Goal: Information Seeking & Learning: Learn about a topic

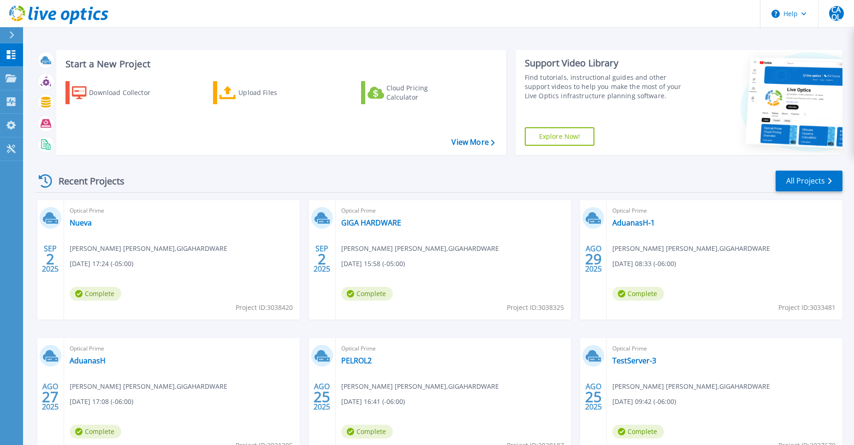
scroll to position [66, 0]
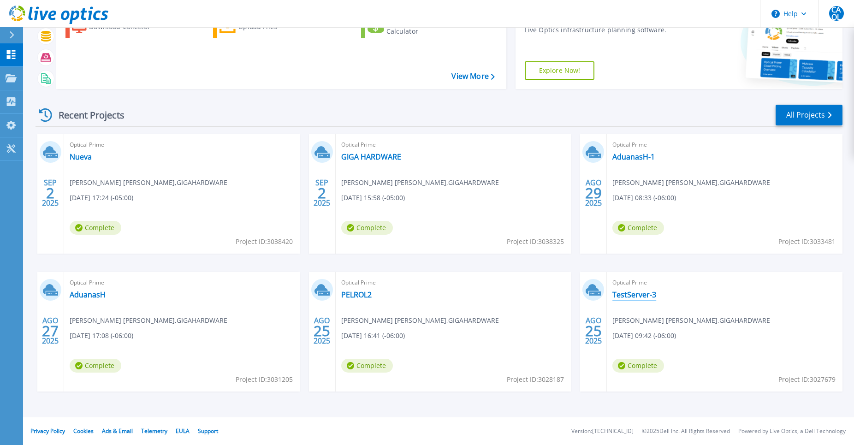
click at [639, 295] on link "TestServer-3" at bounding box center [635, 294] width 44 height 9
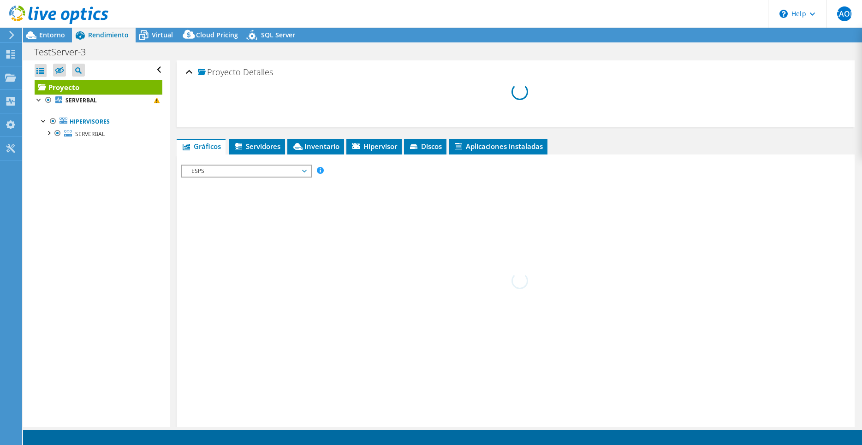
select select "USD"
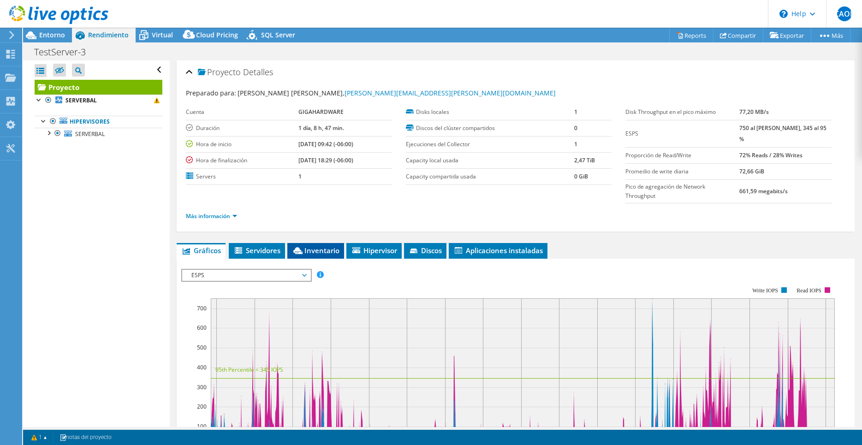
click at [322, 246] on span "Inventario" at bounding box center [316, 250] width 48 height 9
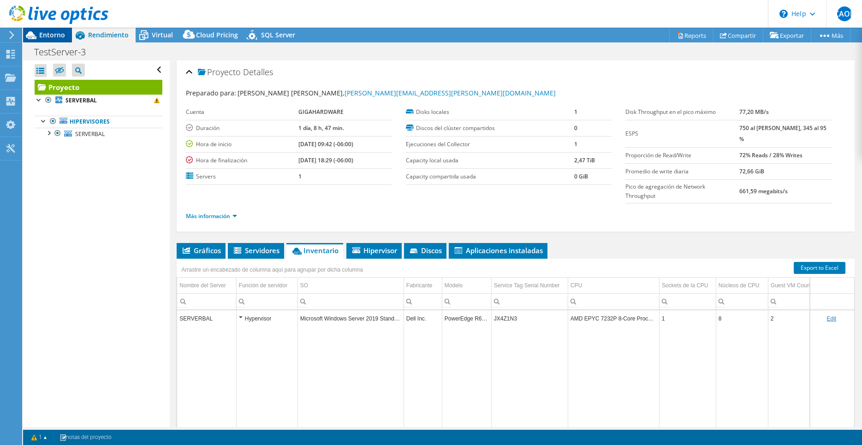
click at [51, 35] on span "Entorno" at bounding box center [52, 34] width 26 height 9
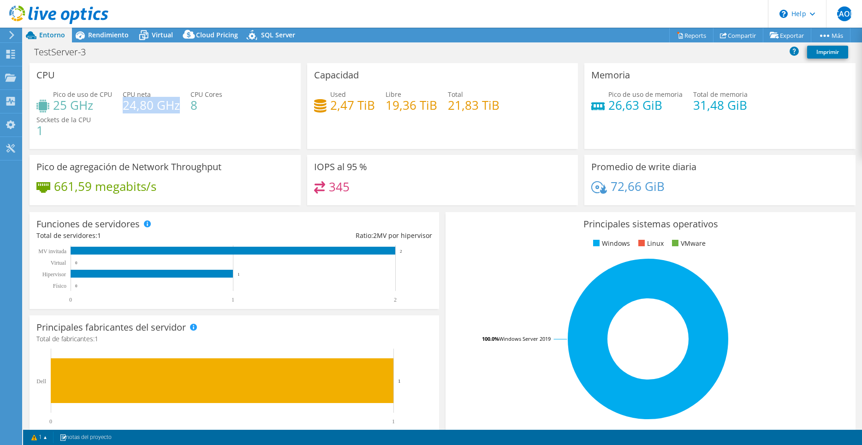
drag, startPoint x: 123, startPoint y: 106, endPoint x: 178, endPoint y: 108, distance: 54.5
click at [178, 108] on h4 "24,80 GHz" at bounding box center [151, 105] width 57 height 10
click at [92, 35] on span "Rendimiento" at bounding box center [108, 34] width 41 height 9
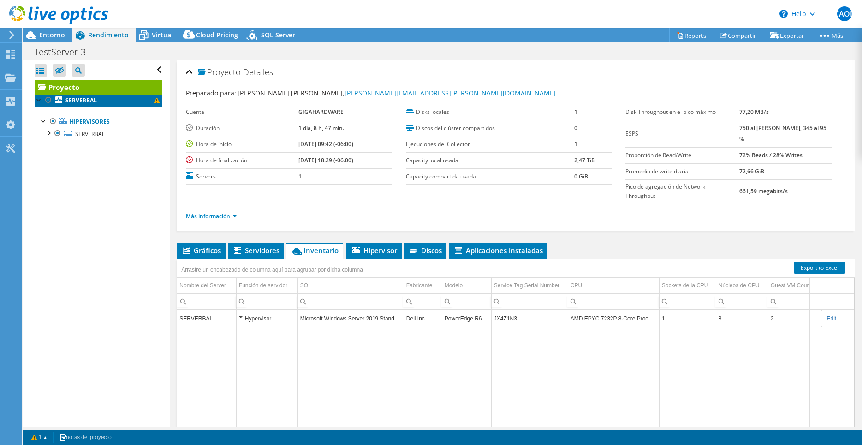
click at [127, 99] on link "SERVERBAL" at bounding box center [99, 101] width 128 height 12
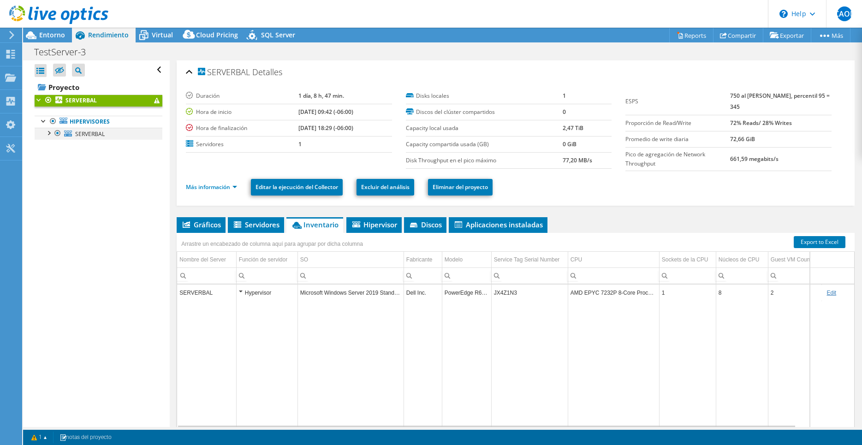
click at [49, 131] on div at bounding box center [48, 132] width 9 height 9
click at [190, 72] on div "SERVERBAL Detalles" at bounding box center [516, 73] width 660 height 20
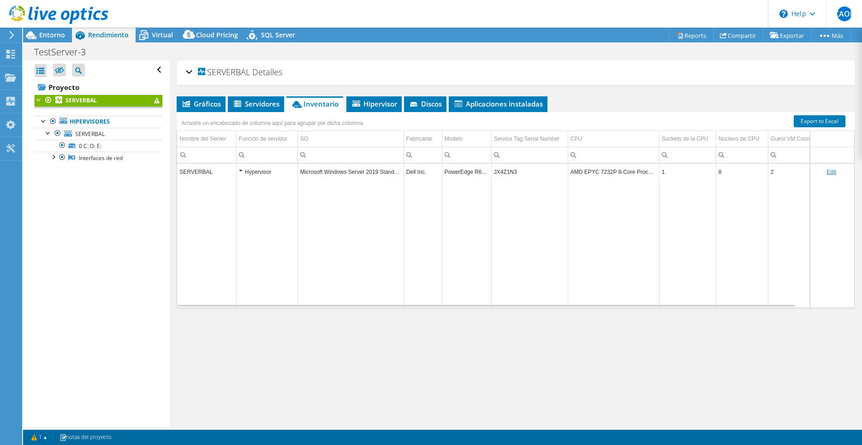
click at [190, 72] on div "SERVERBAL Detalles" at bounding box center [516, 73] width 660 height 20
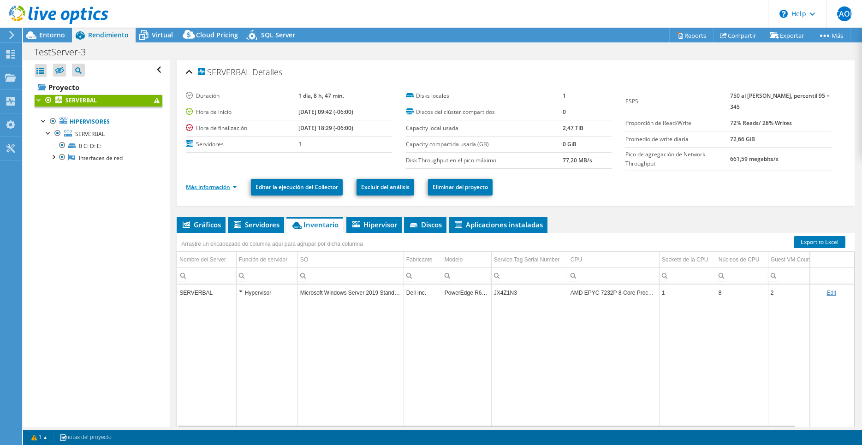
click at [232, 187] on link "Más información" at bounding box center [211, 187] width 51 height 8
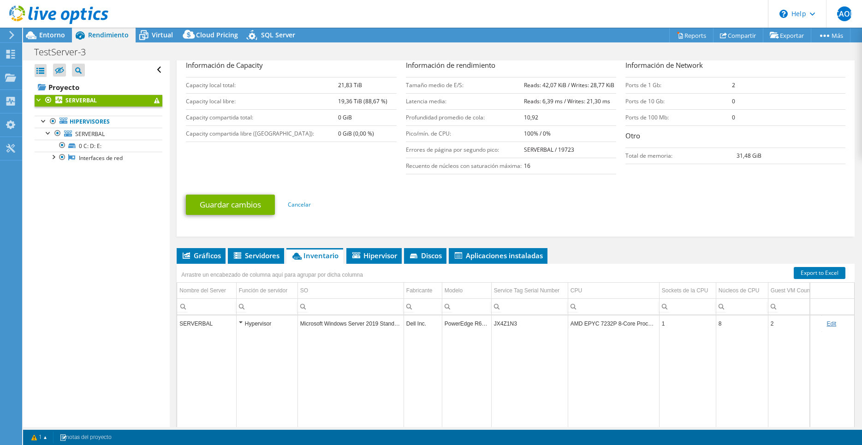
scroll to position [235, 0]
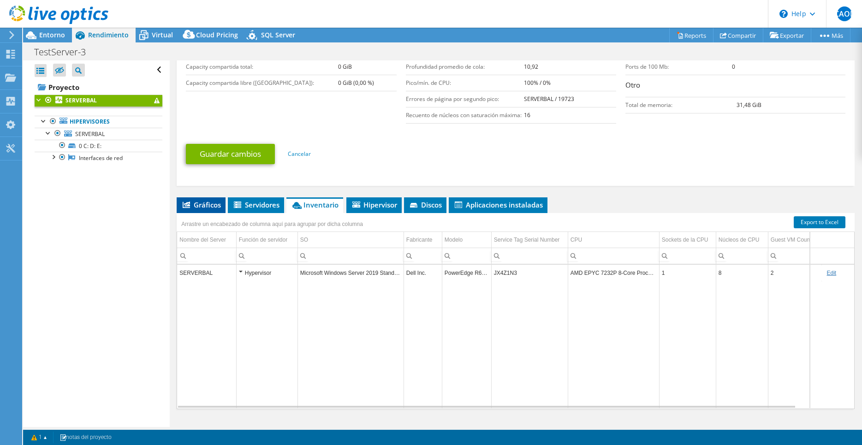
click at [201, 202] on span "Gráficos" at bounding box center [201, 204] width 40 height 9
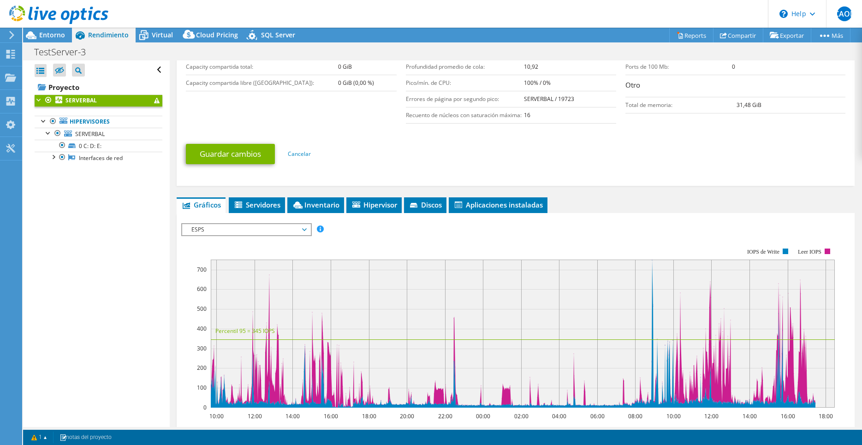
click at [277, 226] on span "ESPS" at bounding box center [246, 229] width 119 height 11
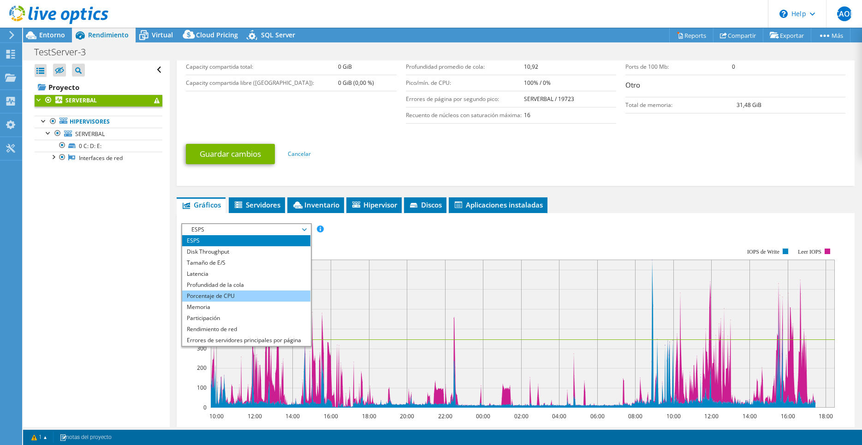
click at [247, 295] on li "Porcentaje de CPU" at bounding box center [246, 296] width 128 height 11
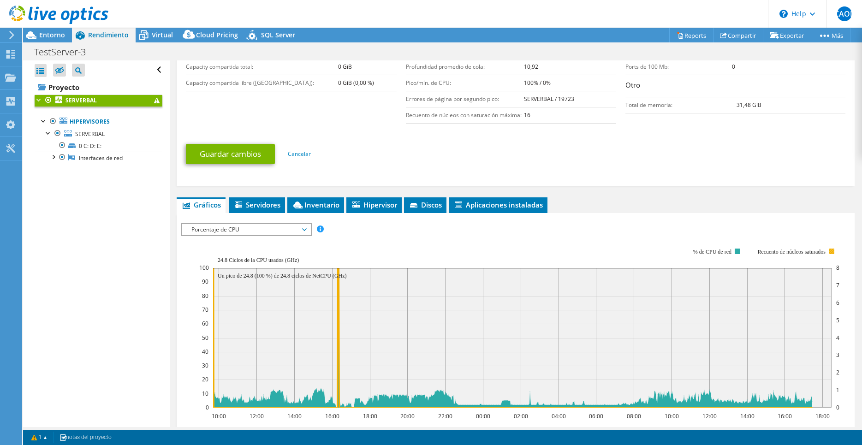
click at [832, 251] on rect at bounding box center [832, 252] width 6 height 6
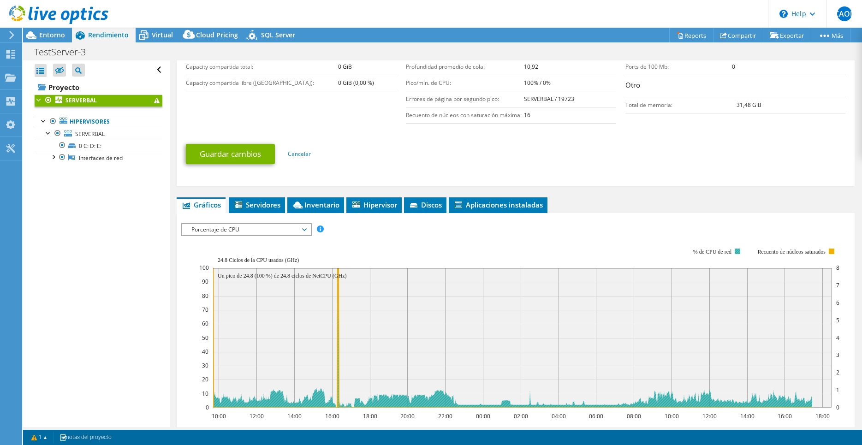
click at [738, 251] on rect at bounding box center [738, 252] width 6 height 6
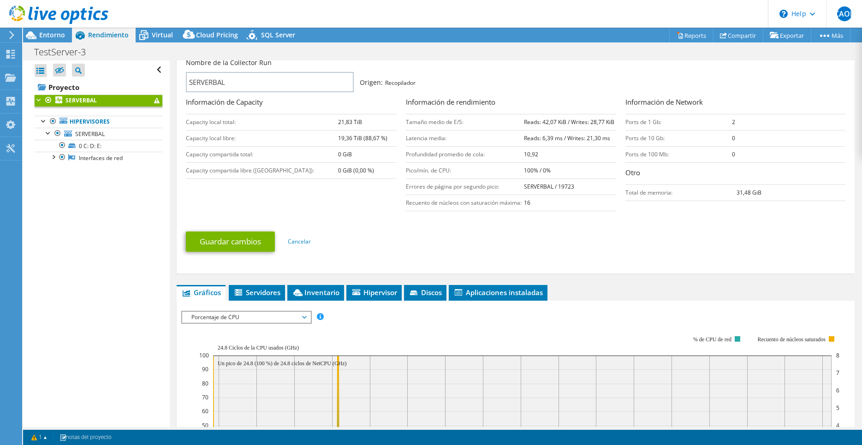
scroll to position [141, 0]
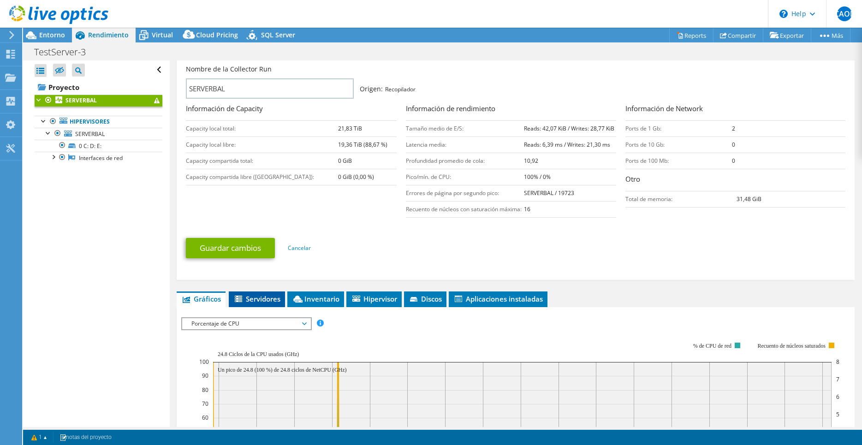
click at [259, 298] on span "Servidores" at bounding box center [256, 298] width 47 height 9
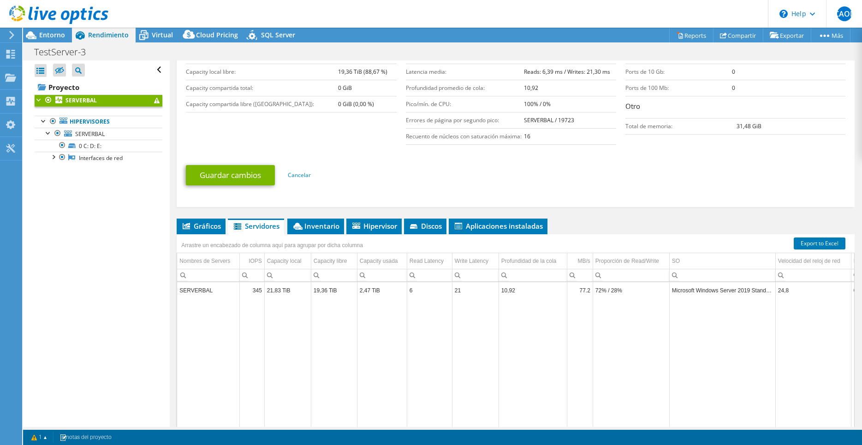
scroll to position [235, 0]
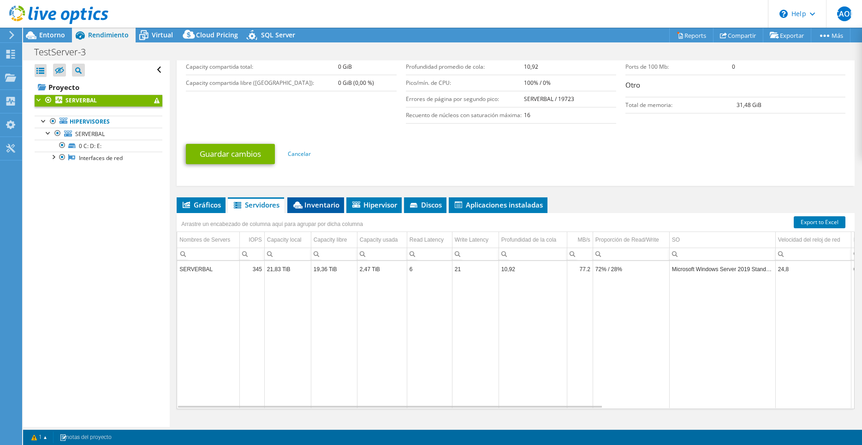
click at [316, 207] on span "Inventario" at bounding box center [316, 204] width 48 height 9
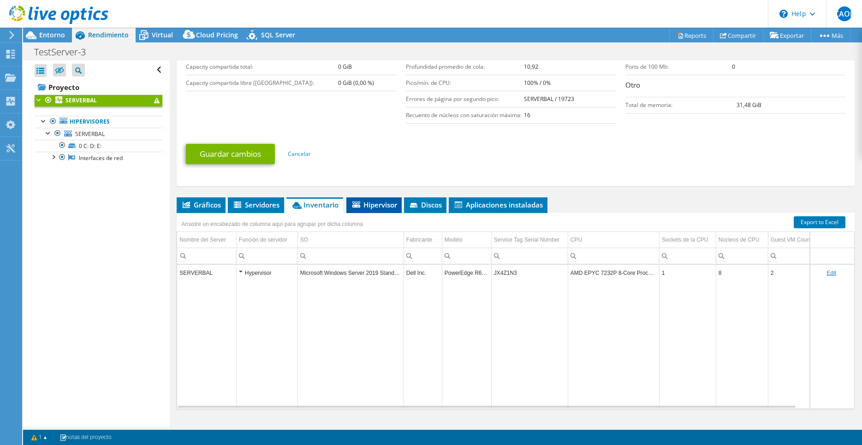
click at [379, 205] on span "Hipervisor" at bounding box center [374, 204] width 46 height 9
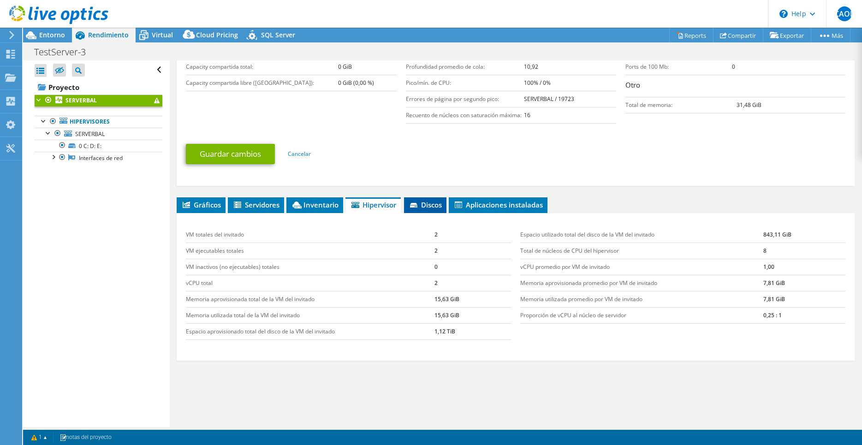
click at [429, 200] on span "Discos" at bounding box center [425, 204] width 33 height 9
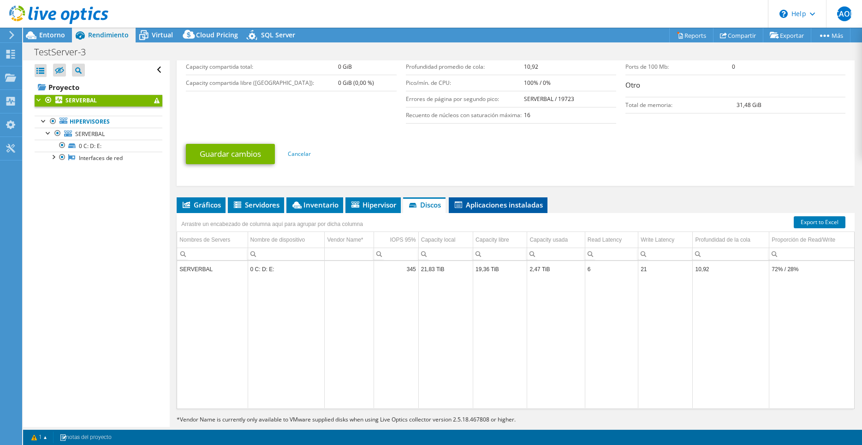
click at [510, 204] on span "Aplicaciones instaladas" at bounding box center [497, 204] width 89 height 9
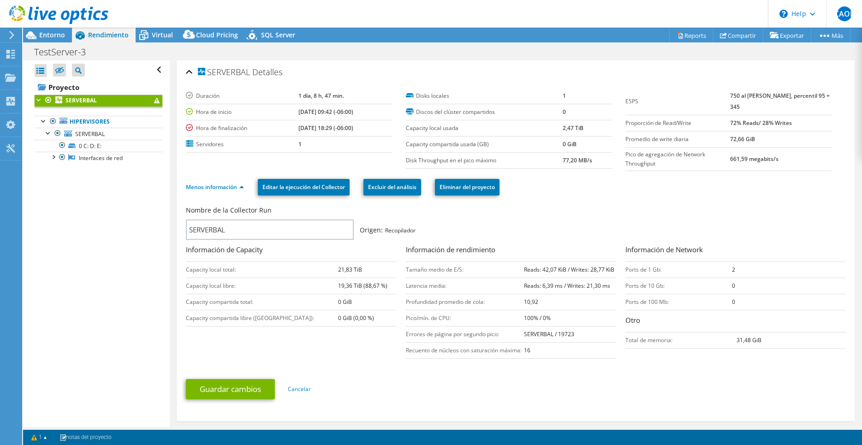
scroll to position [516, 0]
click at [53, 87] on link "Proyecto" at bounding box center [99, 87] width 128 height 15
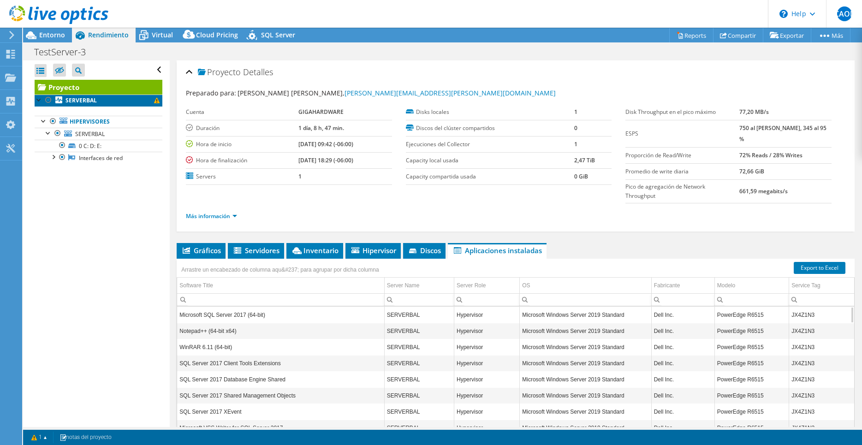
click at [154, 103] on span at bounding box center [157, 101] width 6 height 6
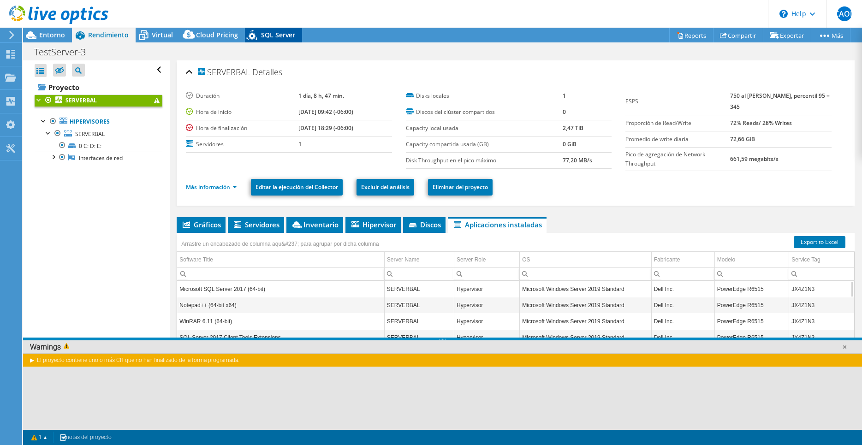
click at [289, 40] on div "SQL Server" at bounding box center [273, 35] width 57 height 15
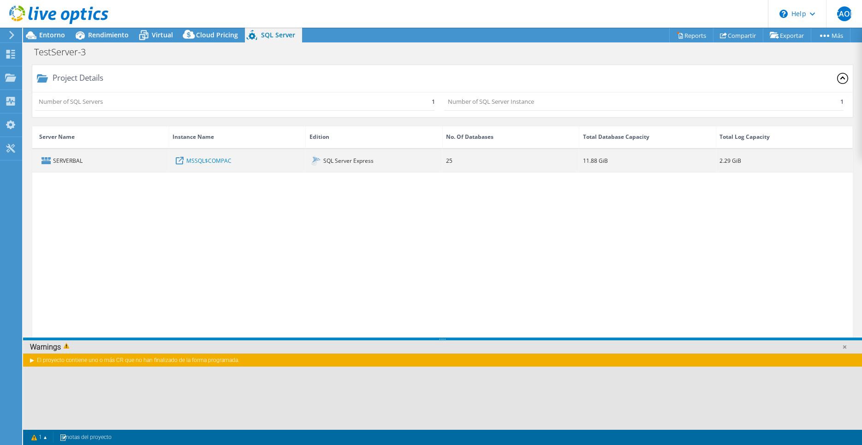
click at [331, 165] on div "SQL Server Express" at bounding box center [374, 160] width 137 height 23
click at [218, 159] on link "MSSQL$COMPAC" at bounding box center [208, 160] width 45 height 10
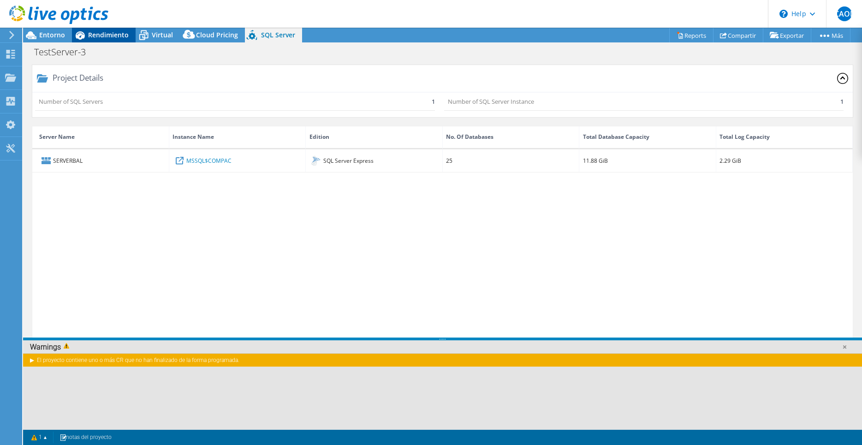
click at [76, 38] on icon at bounding box center [80, 35] width 9 height 8
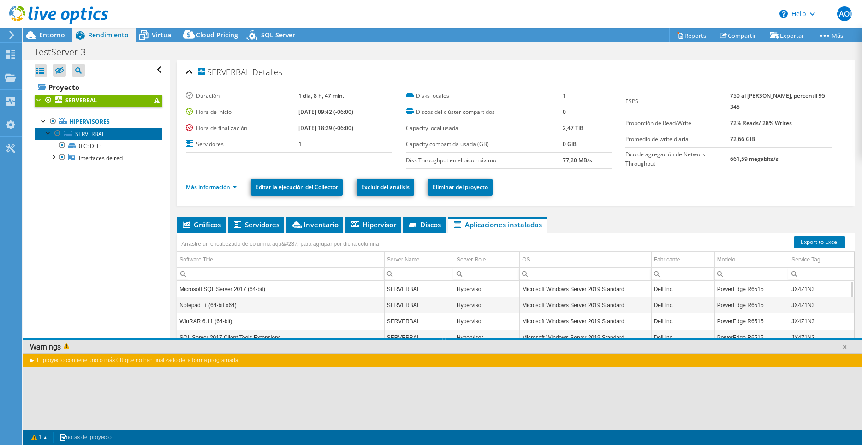
click at [97, 133] on span "SERVERBAL" at bounding box center [90, 134] width 30 height 8
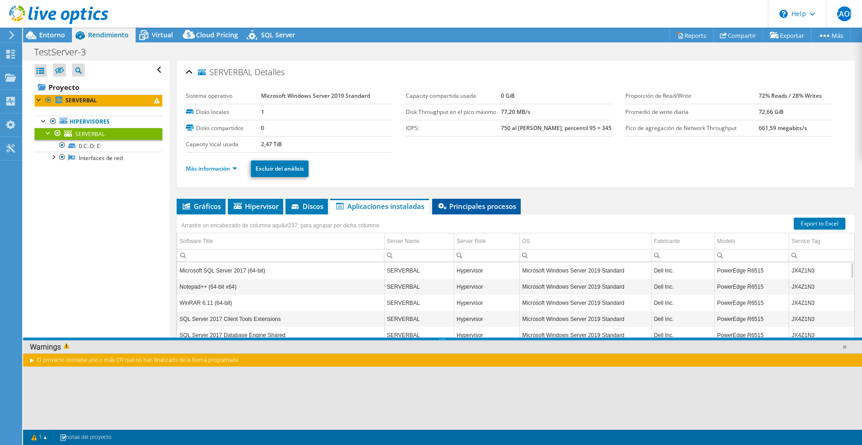
click at [477, 224] on div "Gráficos Servidores Inventario Hipervisor Discos Disks del clúster ESPS" at bounding box center [516, 314] width 678 height 231
click at [381, 268] on td "Microsoft SQL Server 2017 (64-bit)" at bounding box center [280, 270] width 207 height 16
click at [248, 267] on td "Microsoft SQL Server 2017 (64-bit)" at bounding box center [280, 270] width 207 height 16
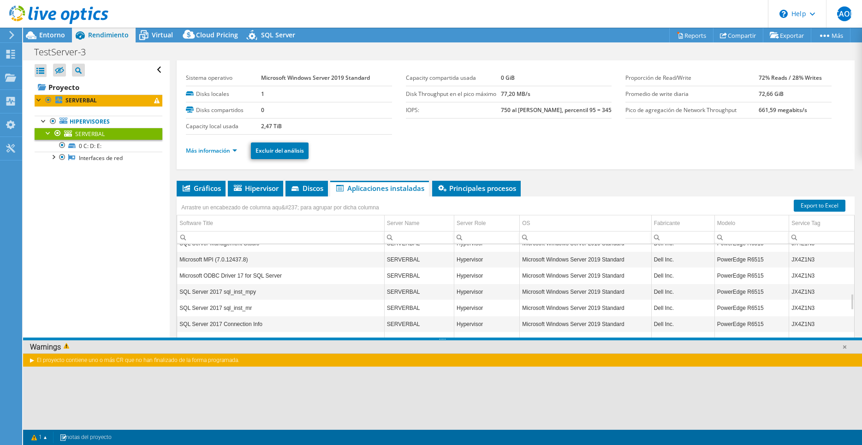
scroll to position [553, 0]
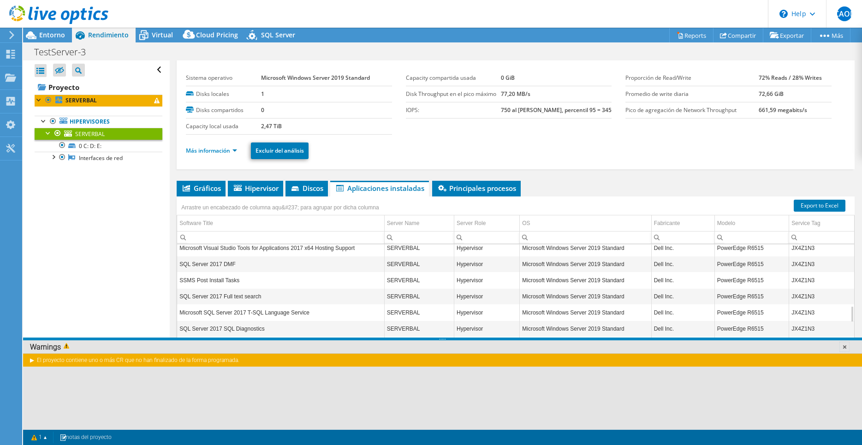
drag, startPoint x: 844, startPoint y: 349, endPoint x: 808, endPoint y: 350, distance: 35.5
click at [843, 349] on link at bounding box center [844, 346] width 9 height 9
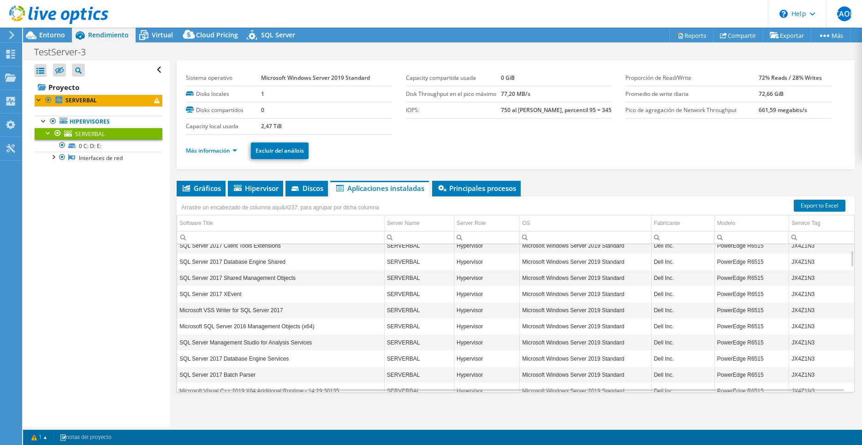
scroll to position [0, 0]
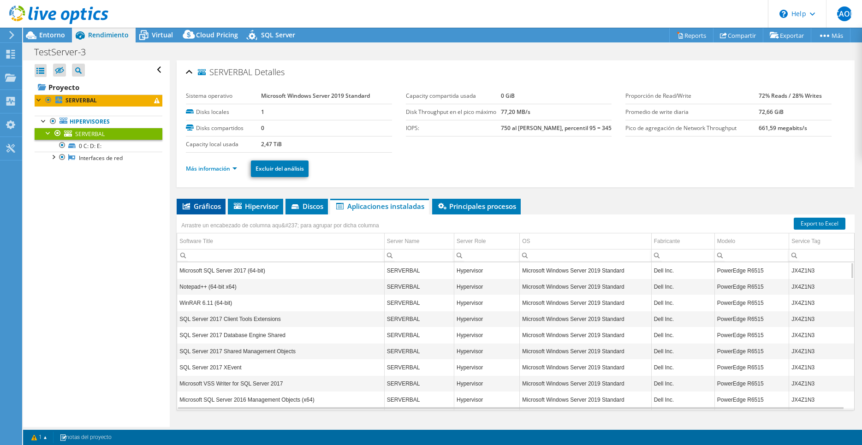
click at [200, 209] on span "Gráficos" at bounding box center [201, 206] width 40 height 9
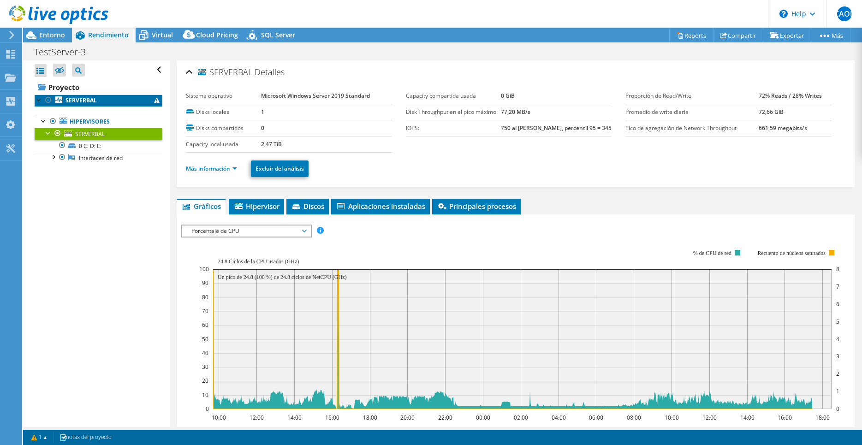
click at [78, 103] on b "SERVERBAL" at bounding box center [80, 100] width 31 height 8
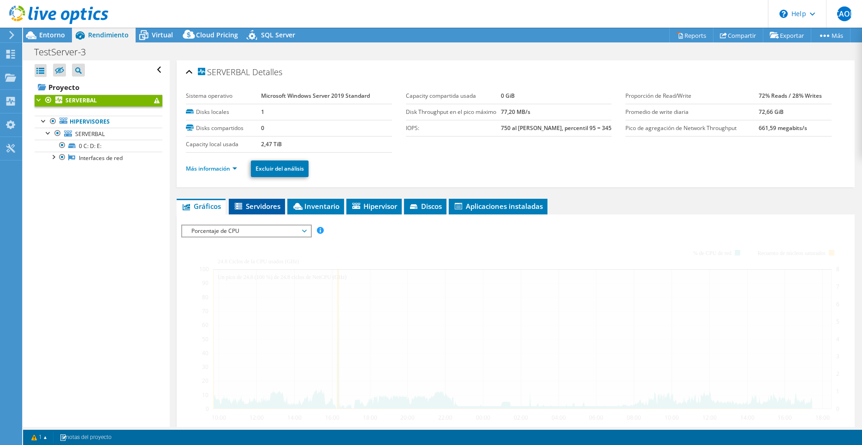
click at [261, 206] on span "Servidores" at bounding box center [256, 206] width 47 height 9
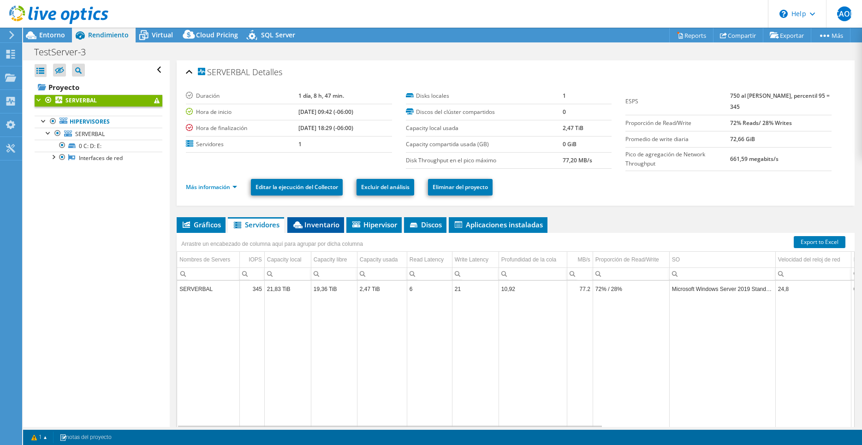
click at [306, 224] on span "Inventario" at bounding box center [316, 224] width 48 height 9
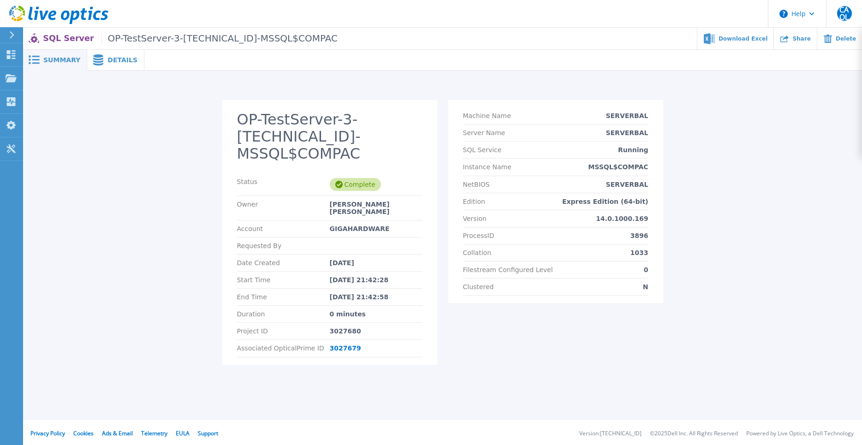
click at [113, 63] on span "Details" at bounding box center [122, 60] width 30 height 6
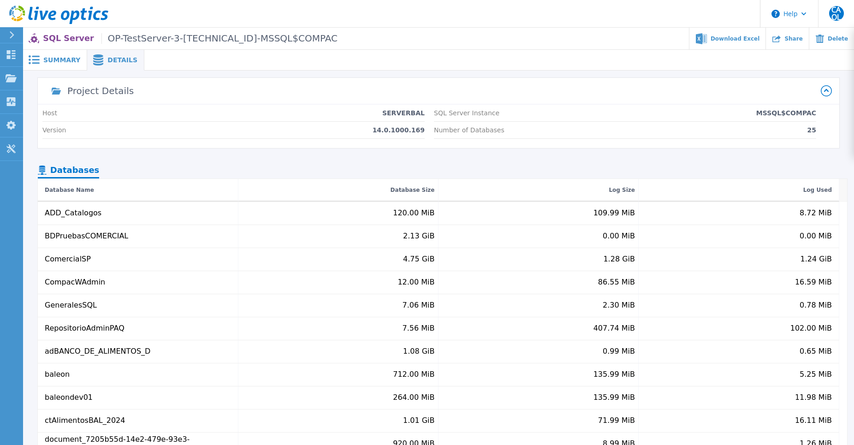
click at [71, 59] on span "Summary" at bounding box center [61, 60] width 37 height 6
